Goal: Browse casually

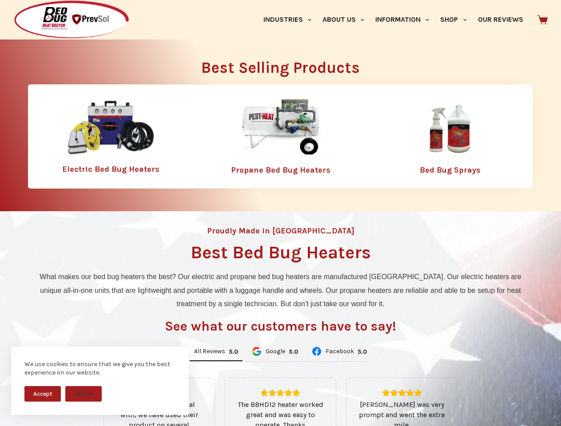
click at [280, 213] on div "Proudly Made in [GEOGRAPHIC_DATA] Best Bed Bug Heaters What makes our bed bug h…" at bounding box center [280, 373] width 561 height 324
click at [43, 394] on button "Accept" at bounding box center [42, 394] width 36 height 16
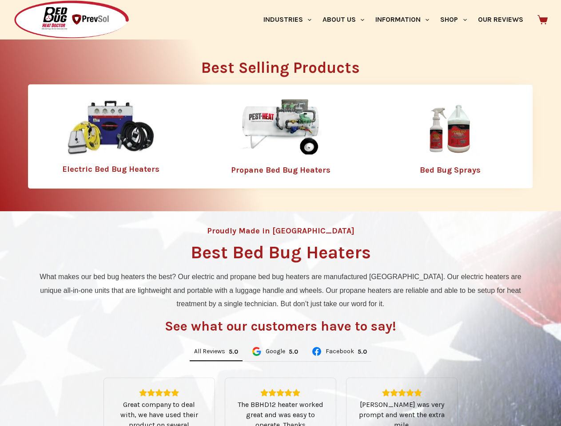
click at [83, 394] on button "Decline" at bounding box center [83, 401] width 36 height 16
click at [290, 20] on link "Industries" at bounding box center [287, 20] width 59 height 40
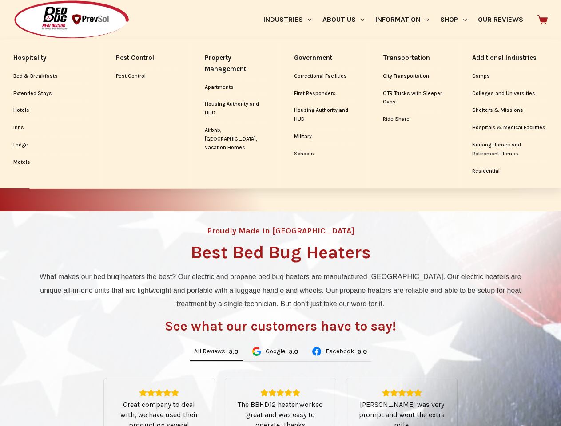
click at [347, 20] on link "About Us" at bounding box center [343, 20] width 53 height 40
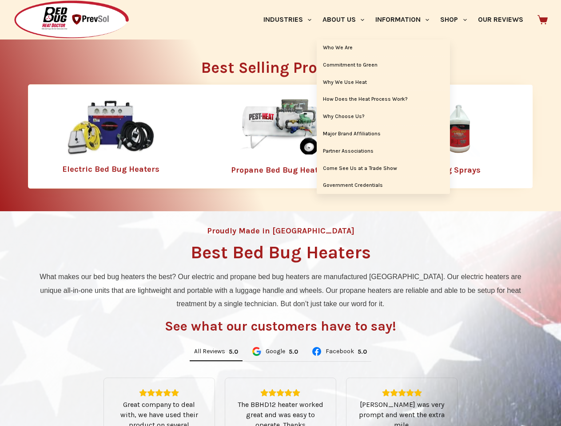
click at [406, 20] on link "Information" at bounding box center [402, 20] width 65 height 40
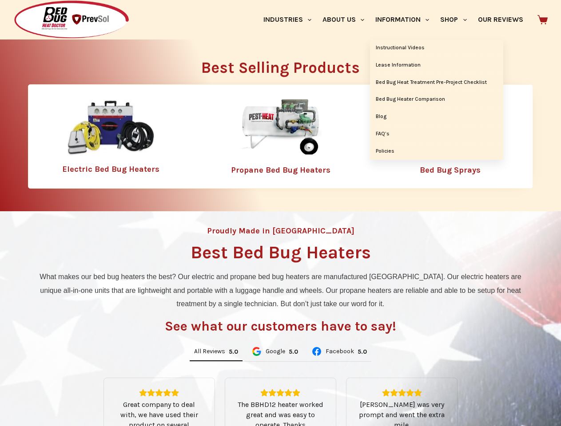
click at [457, 20] on link "Shop" at bounding box center [453, 20] width 37 height 40
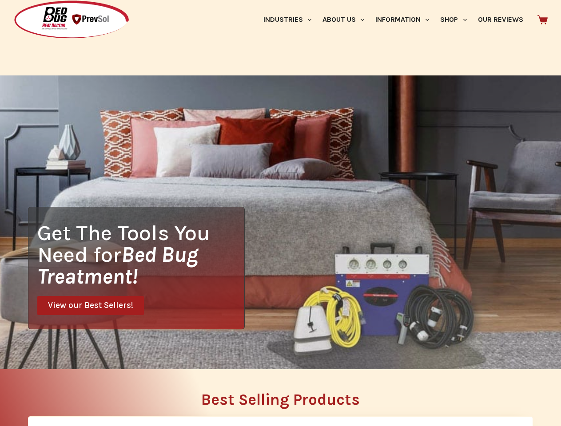
click at [216, 352] on div "Get The Tools You Need for Bed Bug Treatment! View our Best Sellers!" at bounding box center [280, 222] width 561 height 294
click at [274, 352] on div "Get The Tools You Need for Bed Bug Treatment! View our Best Sellers!" at bounding box center [280, 222] width 561 height 294
